Goal: Task Accomplishment & Management: Use online tool/utility

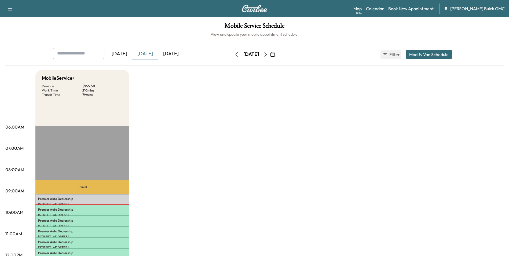
click at [179, 53] on div "[DATE]" at bounding box center [171, 54] width 26 height 12
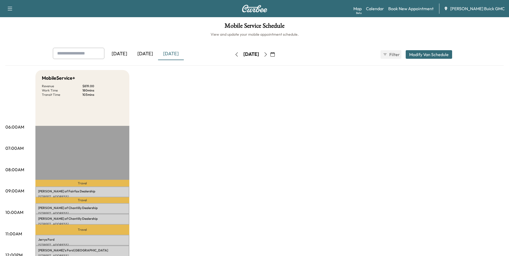
click at [275, 53] on icon "button" at bounding box center [273, 54] width 4 height 4
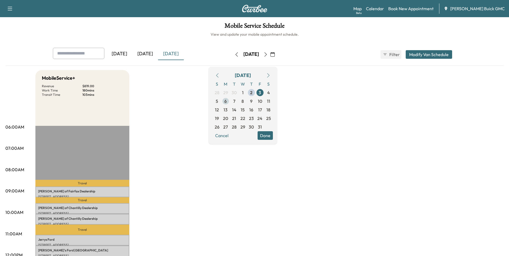
click at [227, 101] on span "6" at bounding box center [225, 101] width 2 height 6
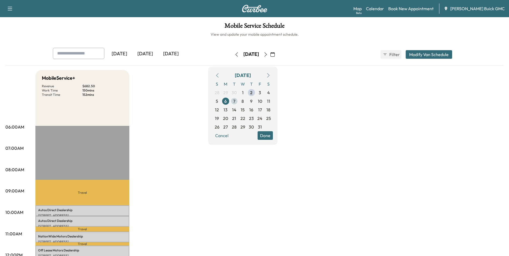
click at [235, 101] on span "7" at bounding box center [234, 101] width 2 height 6
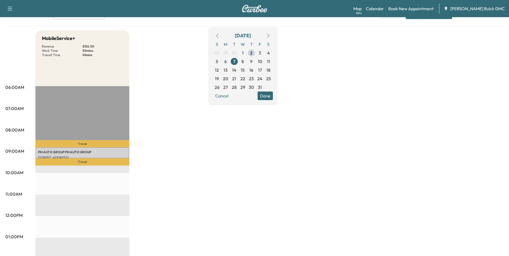
scroll to position [27, 0]
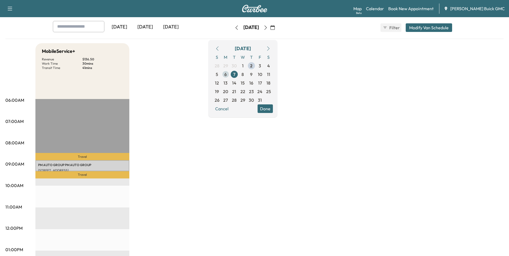
click at [227, 74] on span "6" at bounding box center [225, 74] width 2 height 6
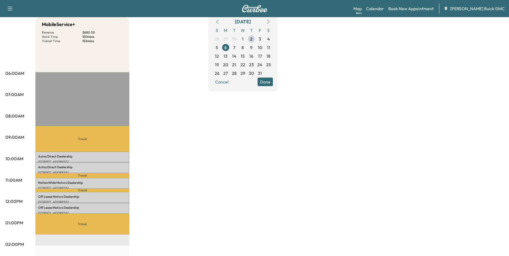
scroll to position [27, 0]
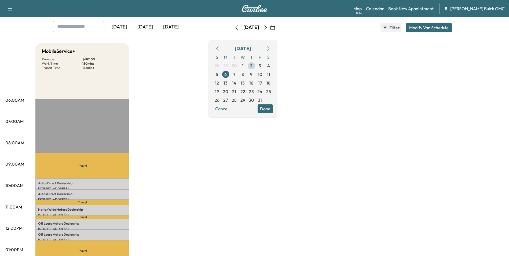
click at [369, 77] on div "MobileService+ Revenue $ 682.50 Work Time 150 mins Transit Time 152 mins Travel…" at bounding box center [269, 244] width 468 height 403
click at [357, 123] on div "MobileService+ Revenue $ 682.50 Work Time 150 mins Transit Time 152 mins Travel…" at bounding box center [269, 244] width 468 height 403
click at [377, 107] on div "MobileService+ Revenue $ 682.50 Work Time 150 mins Transit Time 152 mins Travel…" at bounding box center [269, 244] width 468 height 403
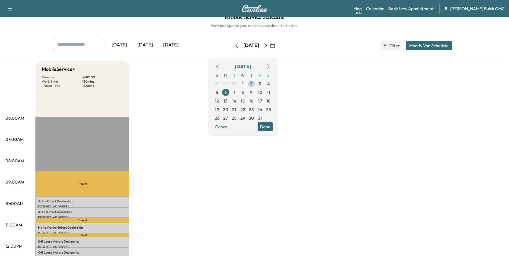
scroll to position [0, 0]
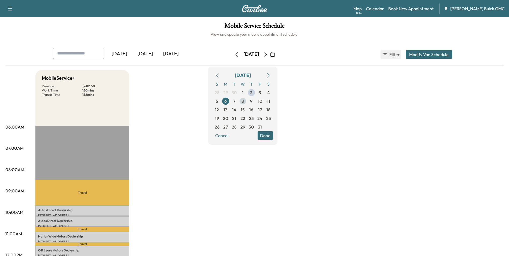
click at [244, 100] on span "8" at bounding box center [243, 101] width 2 height 6
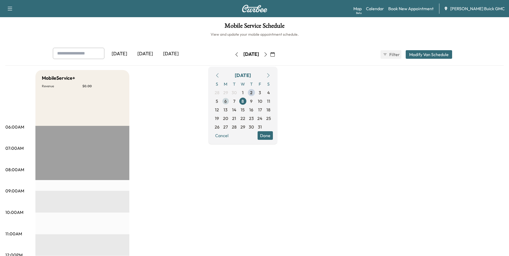
click at [227, 100] on span "6" at bounding box center [225, 101] width 2 height 6
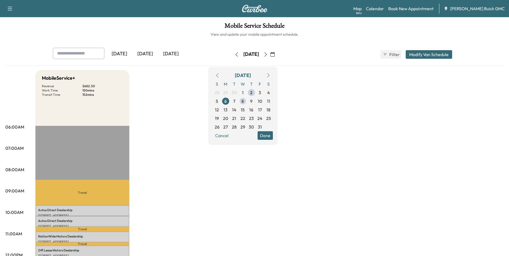
click at [244, 100] on span "8" at bounding box center [243, 101] width 2 height 6
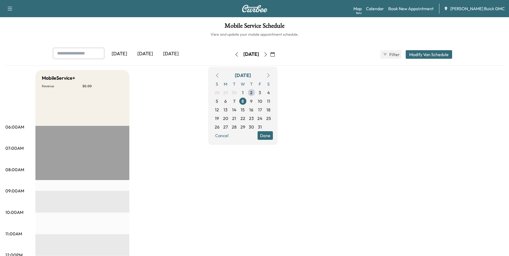
click at [235, 100] on span "7" at bounding box center [234, 101] width 2 height 6
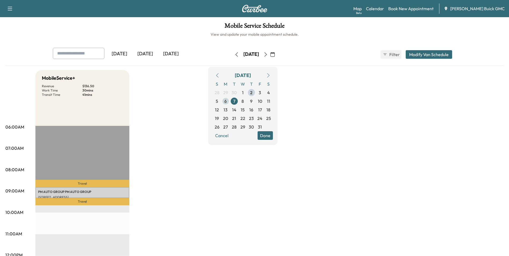
click at [230, 101] on span "6" at bounding box center [225, 101] width 9 height 9
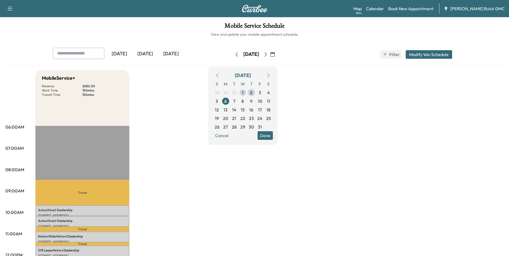
click at [244, 92] on span "1" at bounding box center [243, 92] width 2 height 6
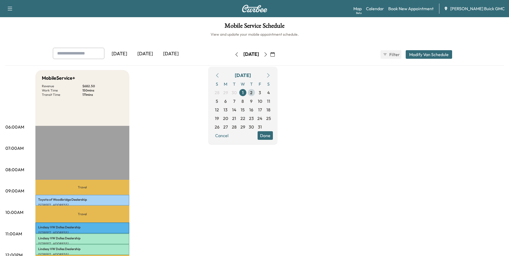
click at [253, 91] on span "2" at bounding box center [251, 92] width 2 height 6
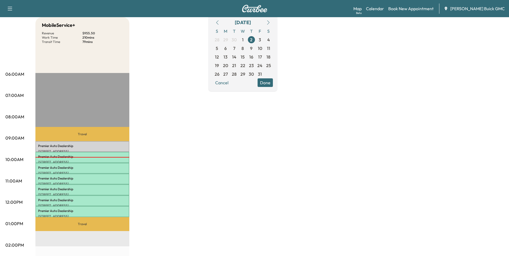
scroll to position [54, 0]
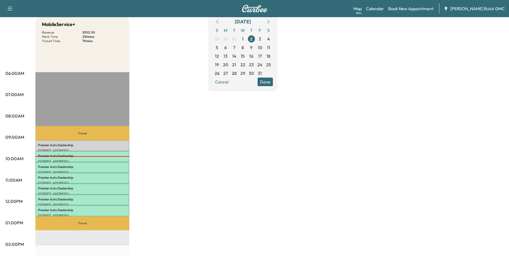
click at [182, 132] on div "MobileService+ Revenue $ 955.50 Work Time 210 mins Transit Time 79 mins Travel …" at bounding box center [269, 217] width 468 height 403
click at [120, 145] on p "Premier Auto Dealership" at bounding box center [82, 145] width 89 height 4
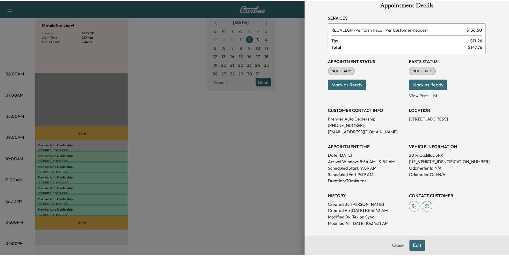
scroll to position [0, 0]
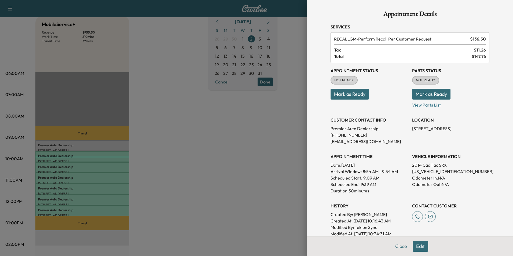
click at [231, 133] on div at bounding box center [256, 128] width 513 height 256
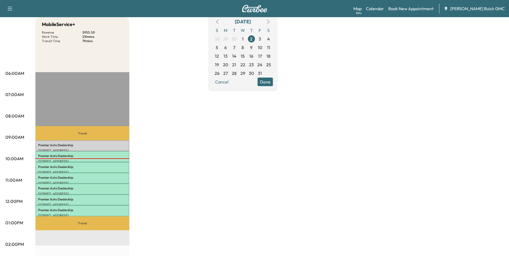
click at [203, 128] on div "MobileService+ Revenue $ 955.50 Work Time 210 mins Transit Time 79 mins Travel …" at bounding box center [269, 217] width 468 height 403
click at [229, 141] on div "MobileService+ Revenue $ 955.50 Work Time 210 mins Transit Time 79 mins Travel …" at bounding box center [269, 217] width 468 height 403
click at [431, 104] on div "MobileService+ Revenue $ 955.50 Work Time 210 mins Transit Time 79 mins Travel …" at bounding box center [269, 217] width 468 height 403
